Goal: Task Accomplishment & Management: Use online tool/utility

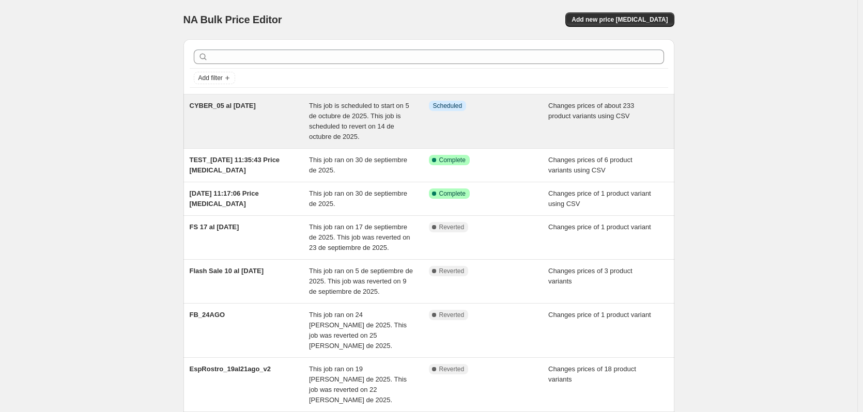
click at [359, 106] on span "This job is scheduled to start on 5 de octubre de 2025. This job is scheduled t…" at bounding box center [359, 121] width 100 height 39
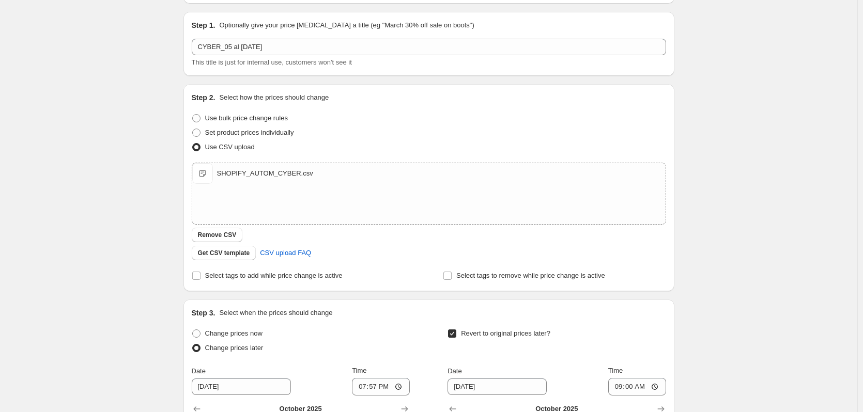
scroll to position [103, 0]
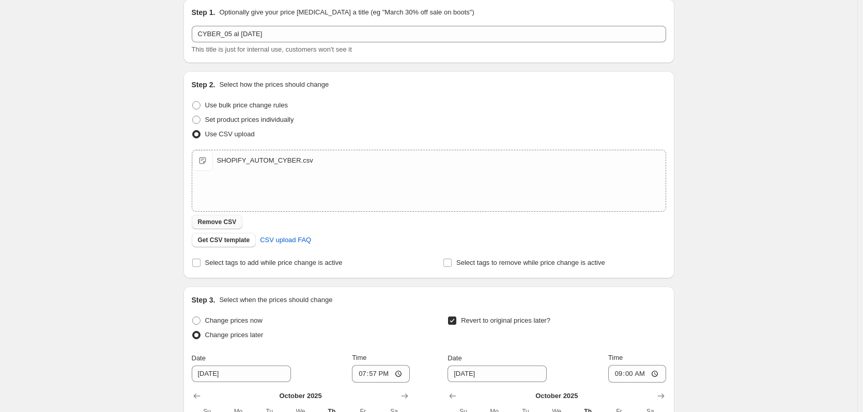
click at [211, 221] on span "Remove CSV" at bounding box center [217, 222] width 39 height 8
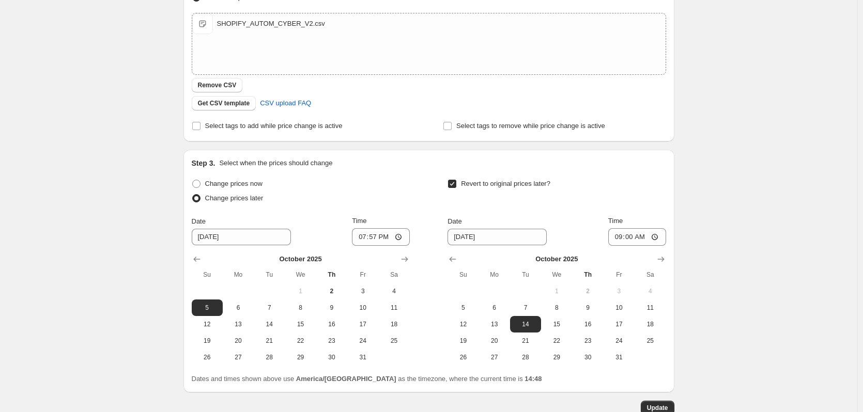
scroll to position [306, 0]
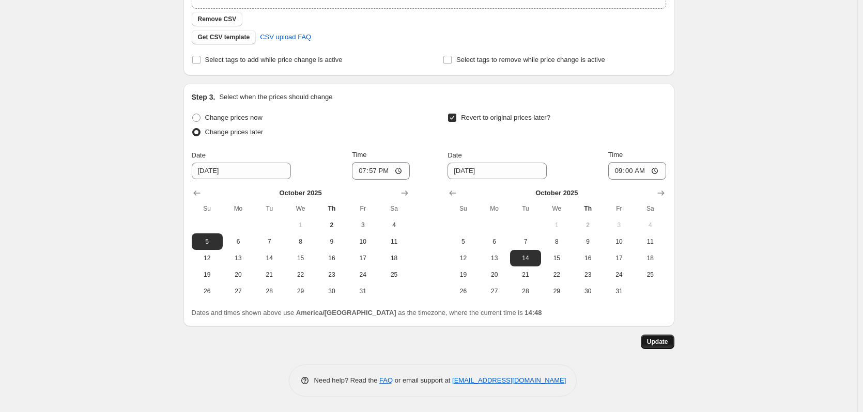
click at [672, 343] on button "Update" at bounding box center [658, 342] width 34 height 14
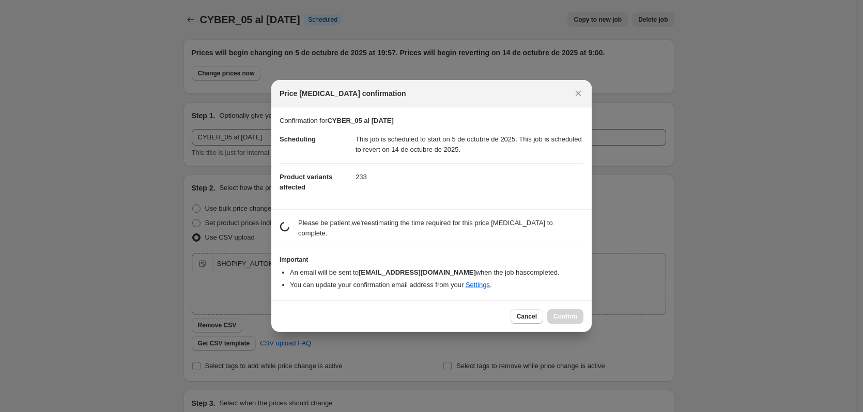
scroll to position [0, 0]
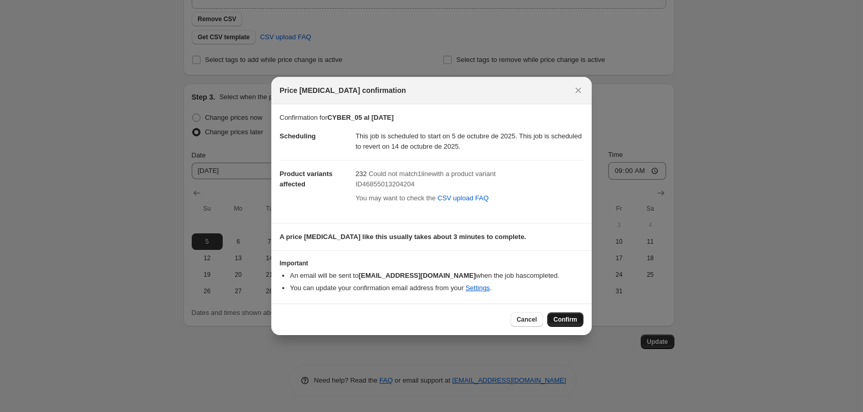
click at [574, 324] on button "Confirm" at bounding box center [565, 320] width 36 height 14
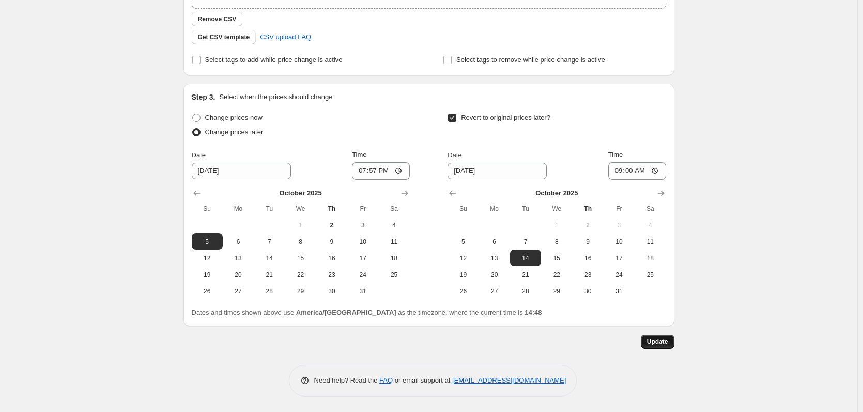
click at [668, 342] on span "Update" at bounding box center [657, 342] width 21 height 8
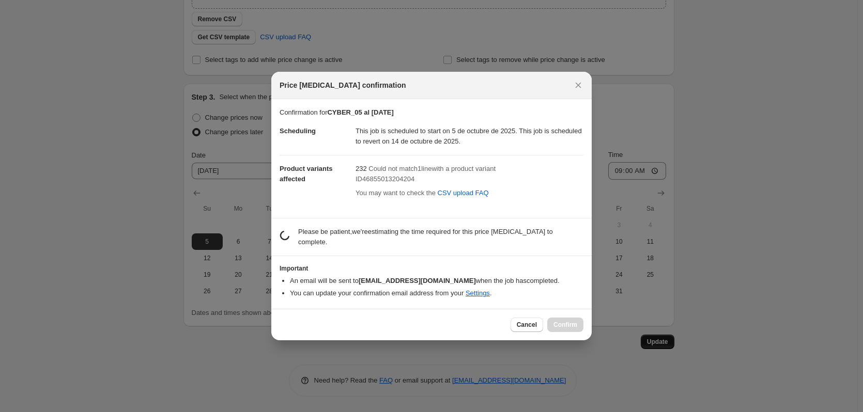
scroll to position [0, 0]
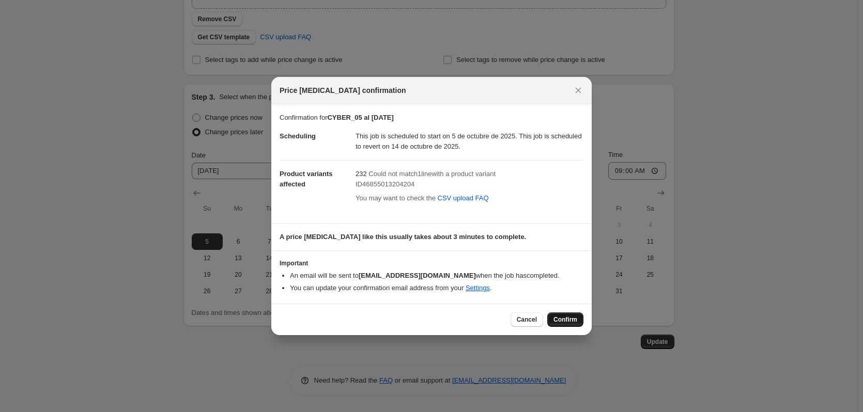
click at [578, 322] on button "Confirm" at bounding box center [565, 320] width 36 height 14
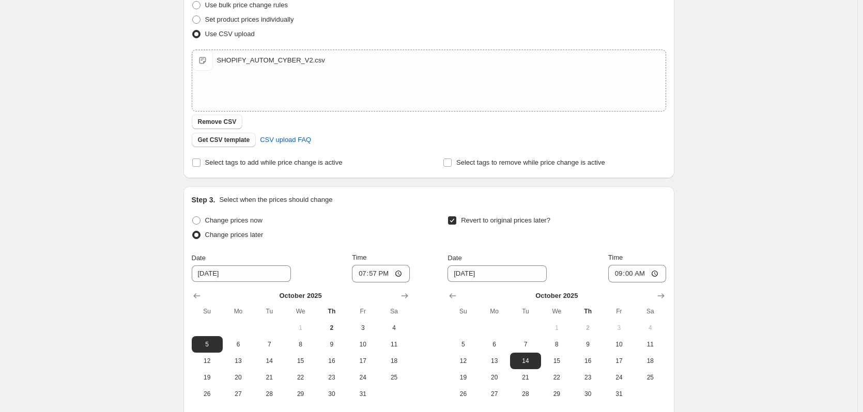
scroll to position [203, 0]
